Goal: Transaction & Acquisition: Book appointment/travel/reservation

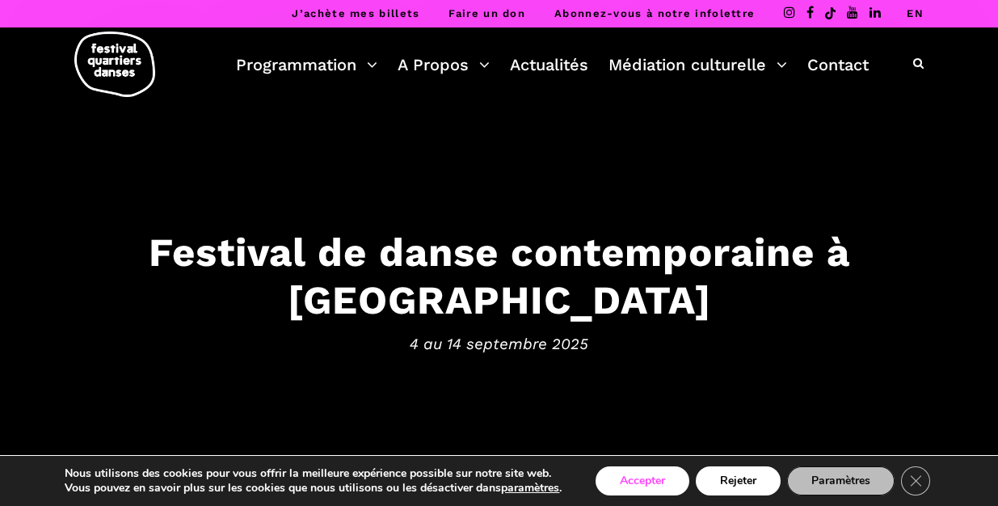
click at [626, 486] on button "Accepter" at bounding box center [643, 480] width 94 height 29
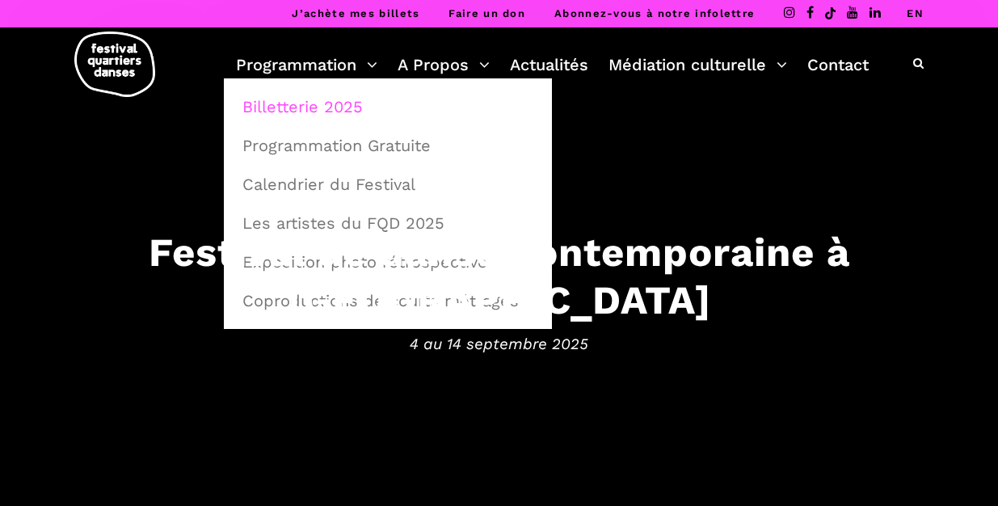
click at [323, 95] on link "Billetterie 2025" at bounding box center [388, 106] width 310 height 37
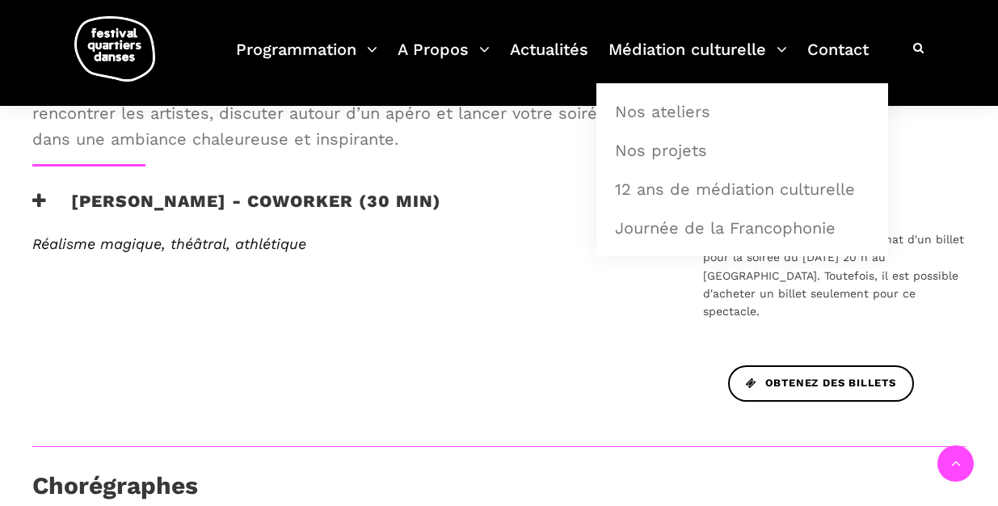
scroll to position [670, 0]
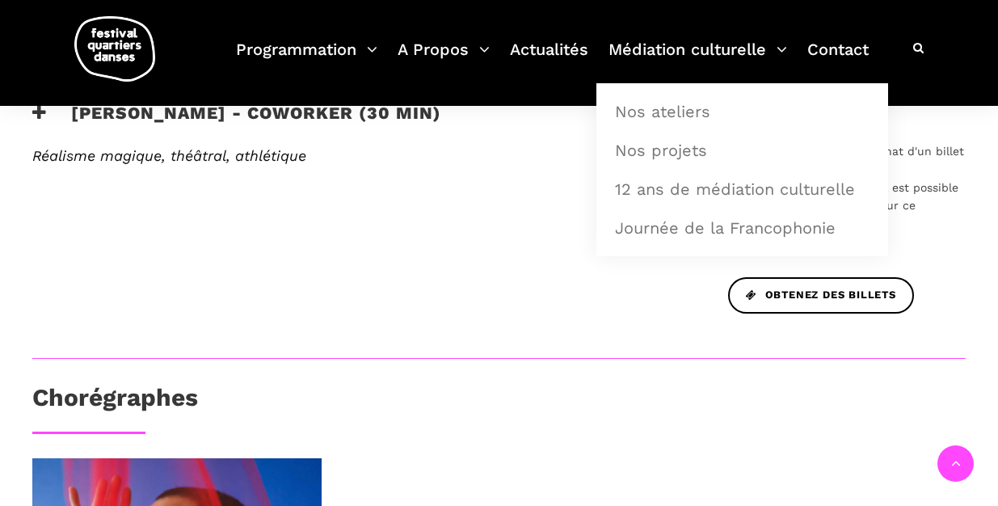
click at [634, 375] on div "Les Préludes du FQD Avant les spectacles en salle, le FQD vous propose un momen…" at bounding box center [499, 304] width 998 height 992
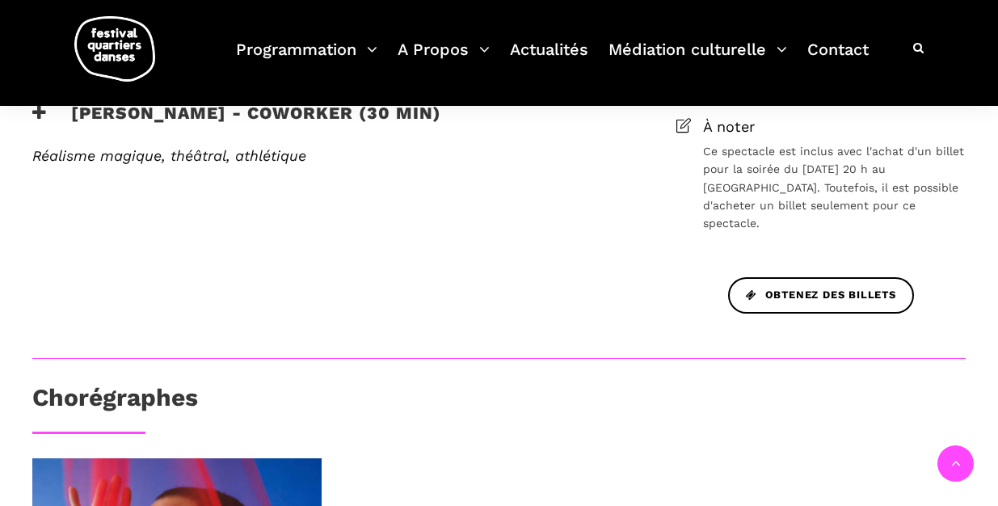
scroll to position [0, 0]
